Goal: Information Seeking & Learning: Learn about a topic

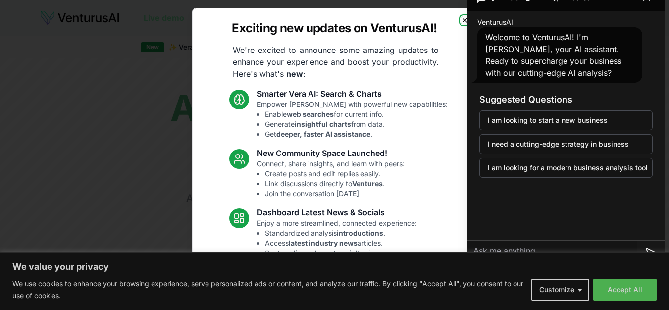
click at [461, 21] on icon "button" at bounding box center [465, 20] width 8 height 8
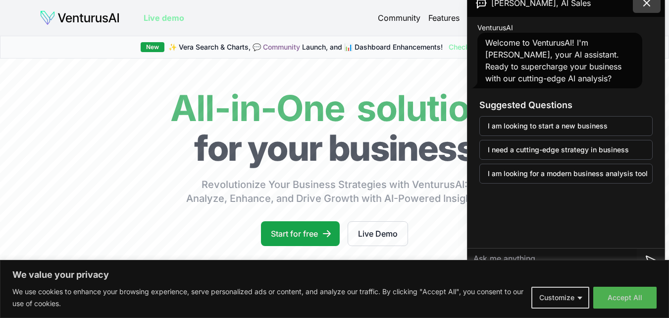
click at [649, 4] on icon at bounding box center [647, 3] width 6 height 6
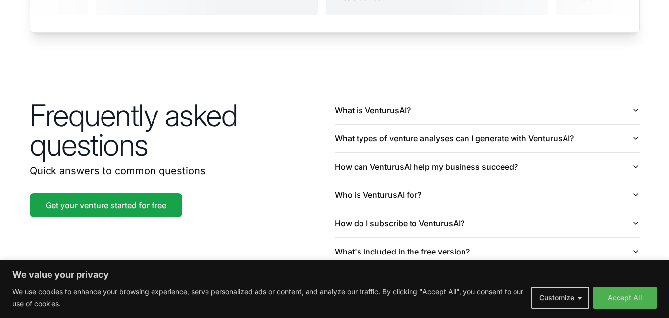
scroll to position [2243, 0]
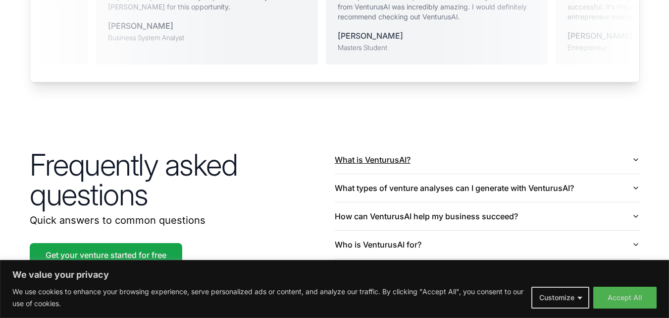
click at [442, 146] on button "What is VenturusAI?" at bounding box center [487, 160] width 305 height 28
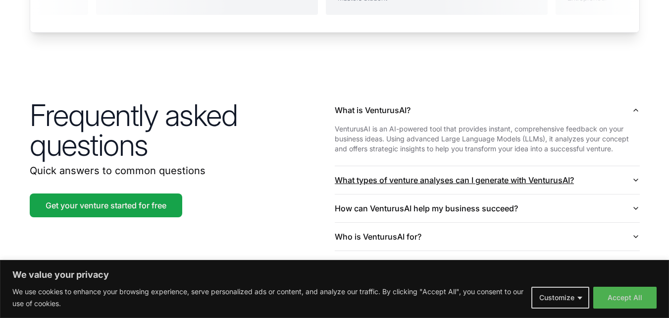
scroll to position [2342, 0]
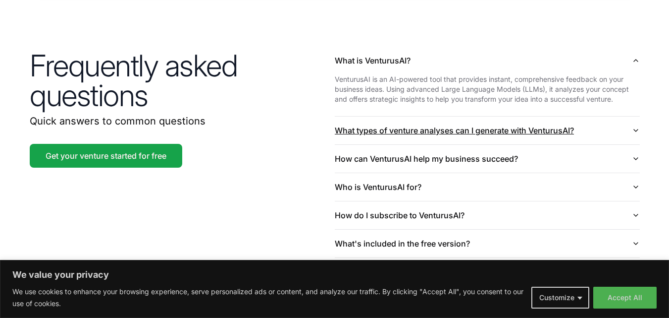
click at [625, 116] on button "What types of venture analyses can I generate with VenturusAI?" at bounding box center [487, 130] width 305 height 28
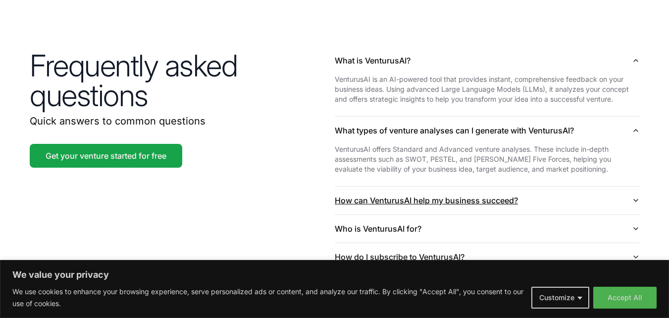
click at [436, 186] on button "How can VenturusAI help my business succeed?" at bounding box center [487, 200] width 305 height 28
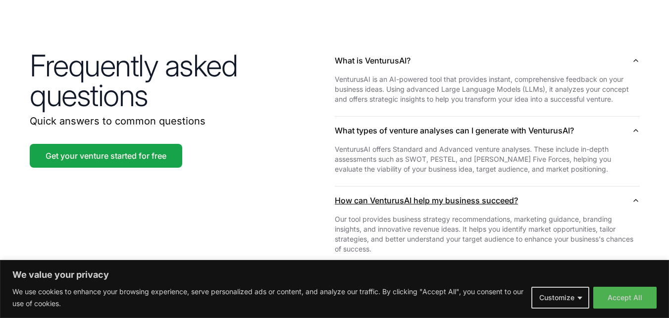
scroll to position [2540, 0]
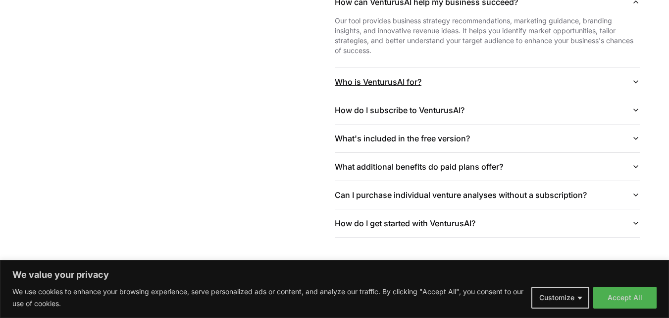
click at [365, 68] on button "Who is VenturusAI for?" at bounding box center [487, 82] width 305 height 28
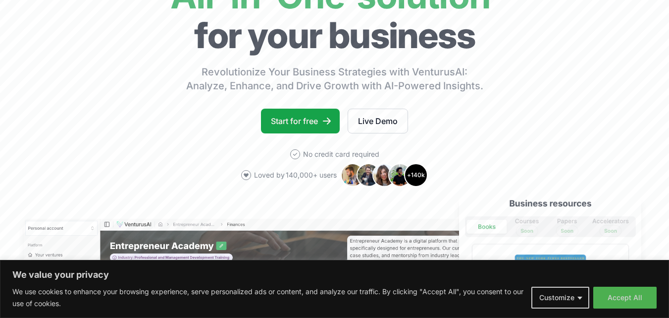
scroll to position [0, 0]
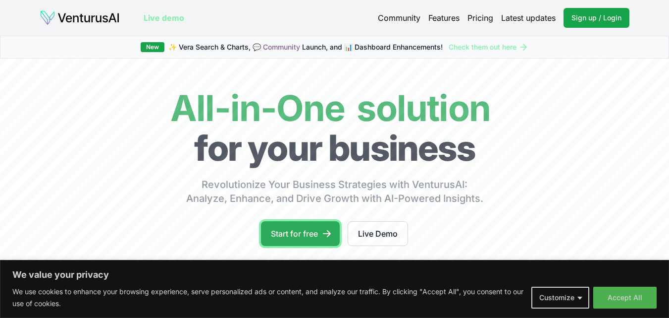
click at [318, 238] on link "Start for free" at bounding box center [300, 233] width 79 height 25
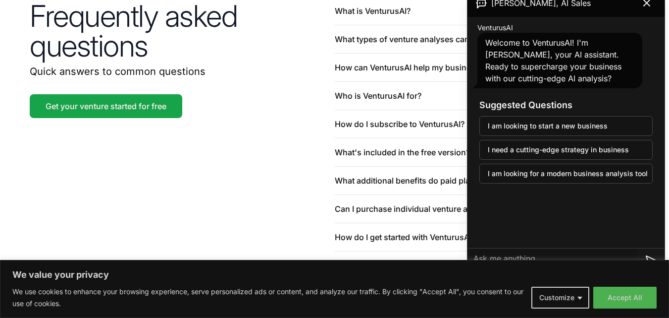
scroll to position [2437, 0]
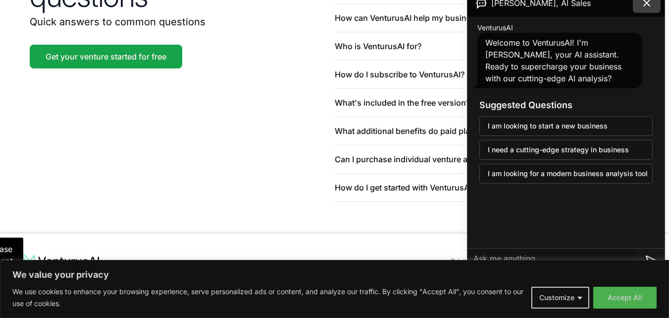
click at [647, 2] on icon at bounding box center [647, 3] width 6 height 6
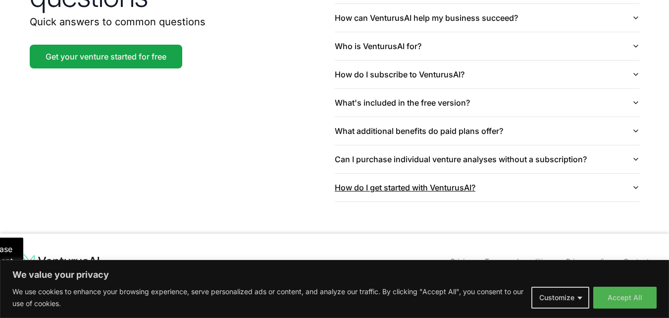
drag, startPoint x: 590, startPoint y: 180, endPoint x: 583, endPoint y: 178, distance: 7.2
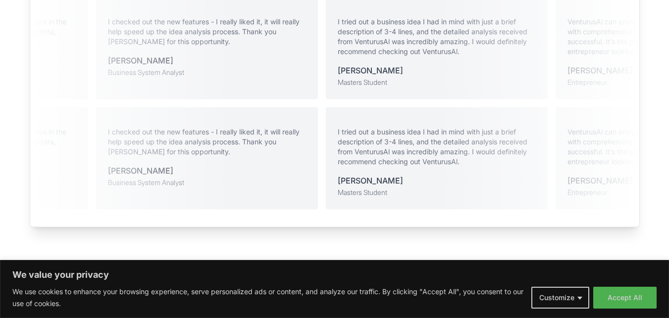
scroll to position [2243, 0]
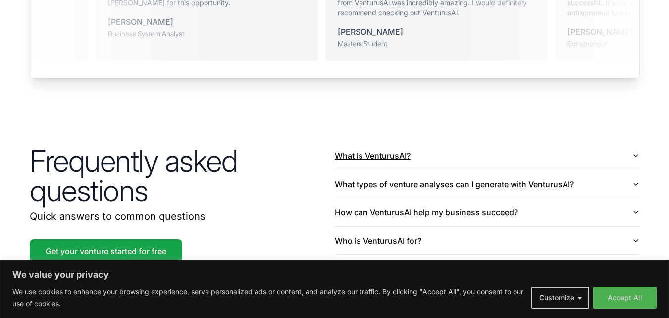
click at [456, 149] on button "What is VenturusAI?" at bounding box center [487, 156] width 305 height 28
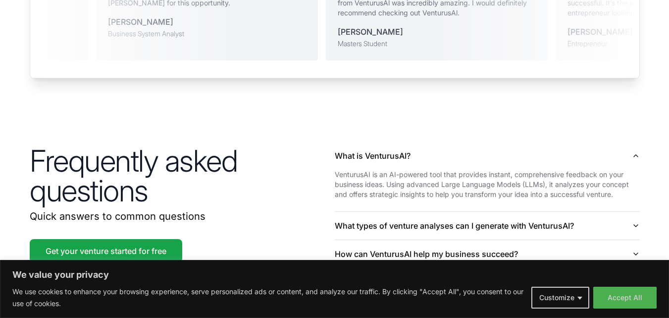
scroll to position [2342, 0]
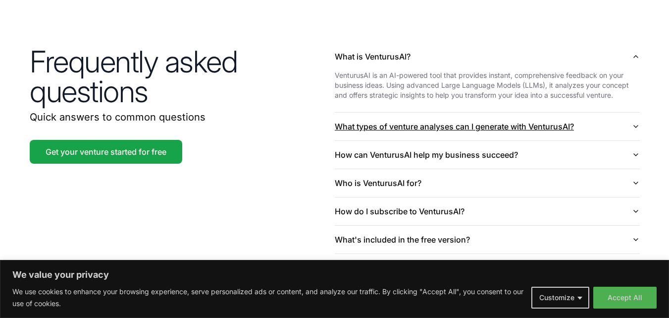
click at [445, 113] on button "What types of venture analyses can I generate with VenturusAI?" at bounding box center [487, 126] width 305 height 28
